Goal: Task Accomplishment & Management: Manage account settings

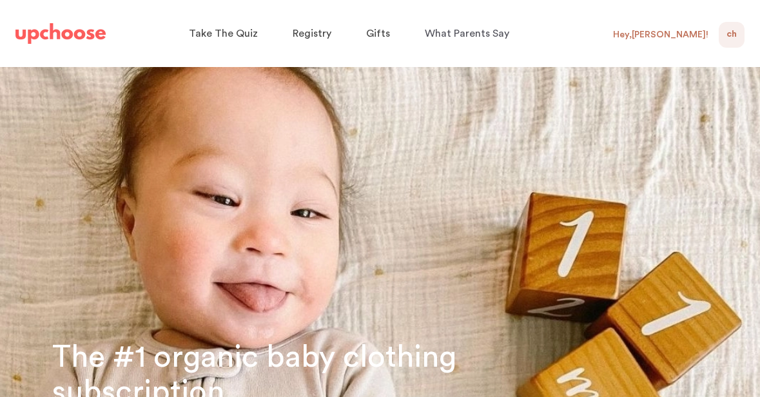
click at [729, 35] on span "CH" at bounding box center [731, 34] width 10 height 15
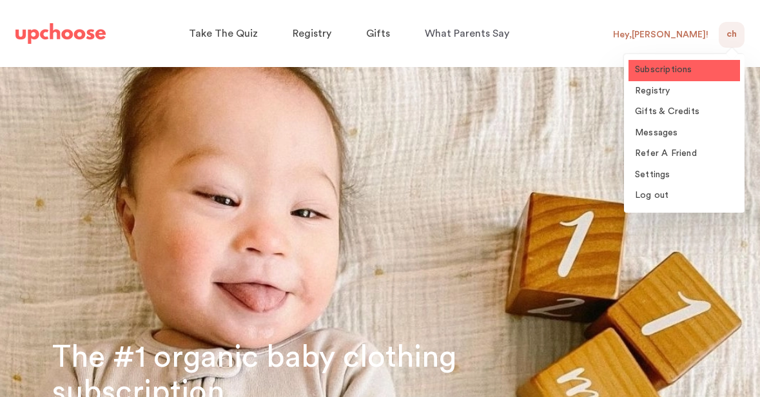
click at [670, 70] on span "Subscriptions" at bounding box center [663, 69] width 57 height 9
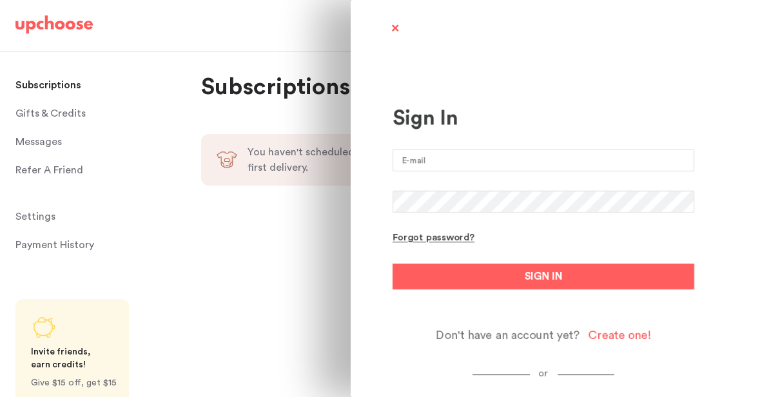
type input "christina.albe@gmail.com"
click at [416, 301] on form "christina.albe@gmail.com Forgot password? SIGN IN Don't have an account yet? Cr…" at bounding box center [544, 246] width 302 height 193
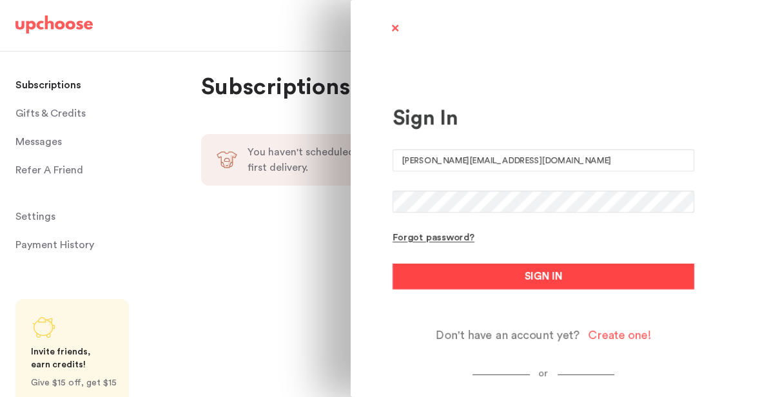
click at [438, 282] on button "SIGN IN" at bounding box center [544, 277] width 302 height 26
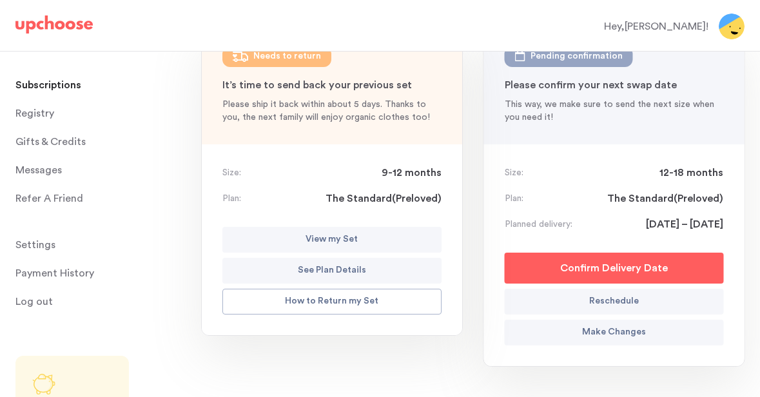
scroll to position [237, 0]
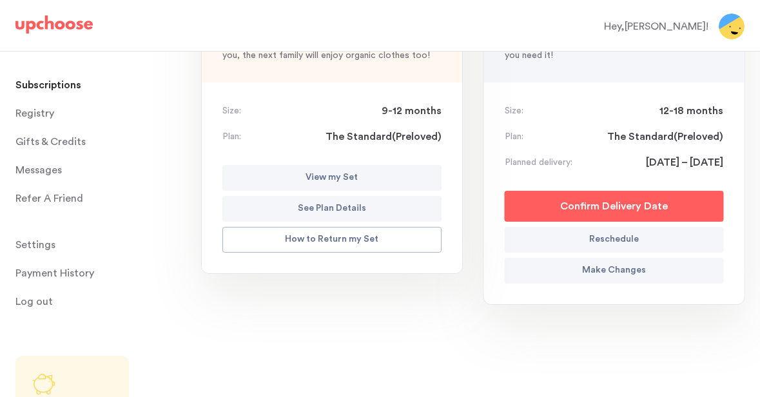
click at [306, 175] on p "View my Set" at bounding box center [332, 177] width 52 height 15
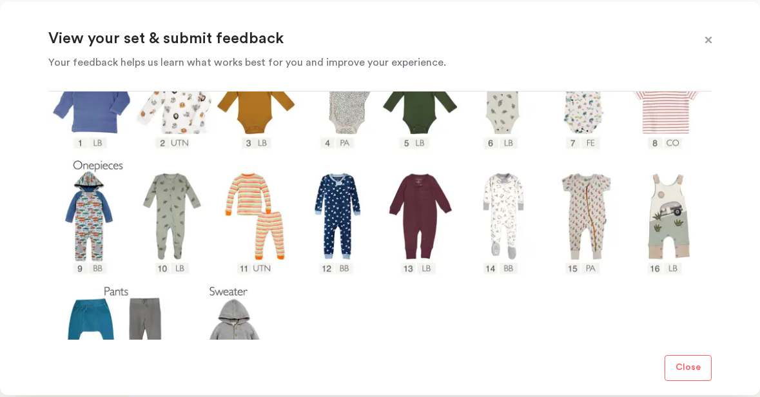
scroll to position [320, 0]
